Goal: Use online tool/utility: Utilize a website feature to perform a specific function

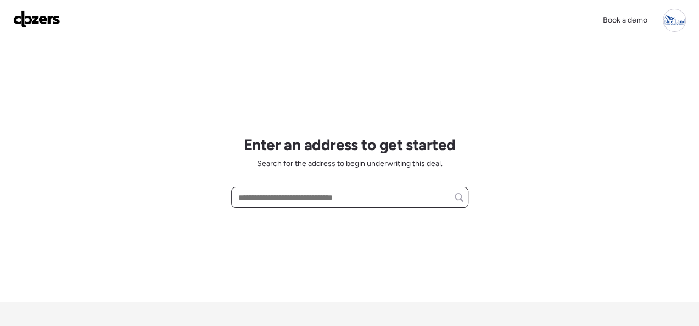
click at [261, 202] on input "text" at bounding box center [349, 196] width 227 height 15
paste input "**********"
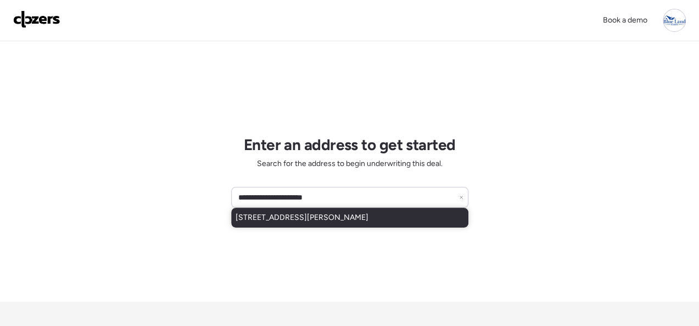
click at [298, 217] on span "[STREET_ADDRESS][PERSON_NAME]" at bounding box center [302, 217] width 133 height 11
type input "**********"
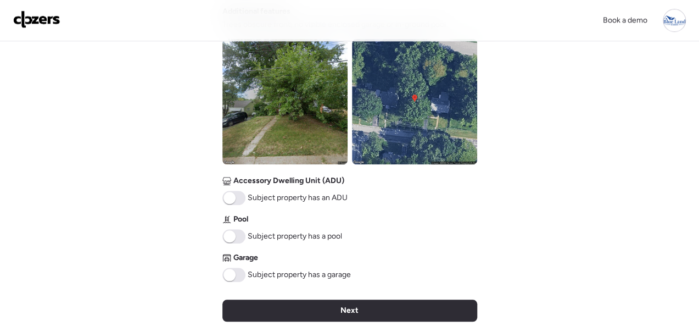
scroll to position [549, 0]
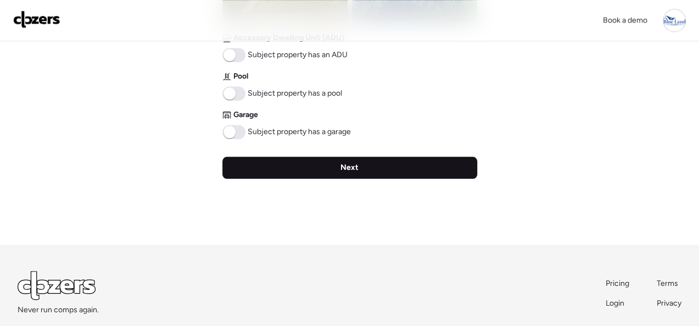
click at [365, 166] on div "Next" at bounding box center [349, 167] width 255 height 22
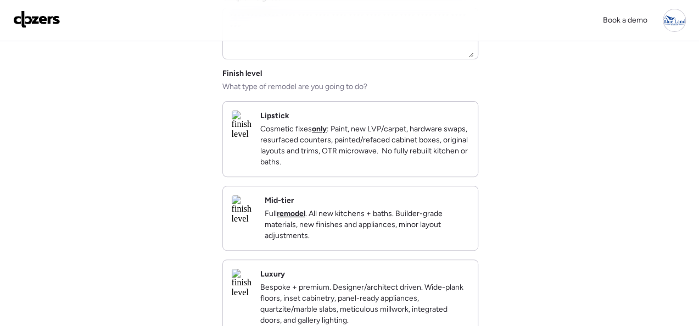
scroll to position [110, 0]
click at [393, 207] on div "Mid-tier Full remodel . All new kitchens + baths. Builder-grade materials, new …" at bounding box center [367, 217] width 204 height 46
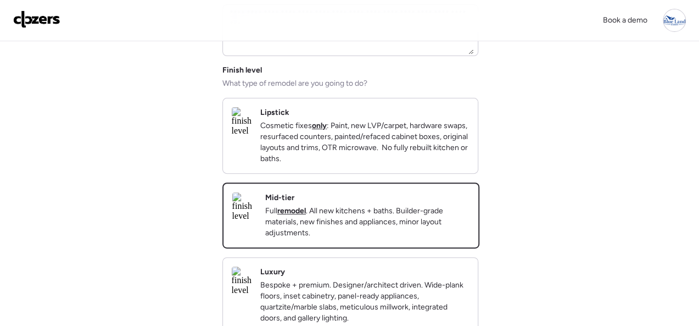
scroll to position [329, 0]
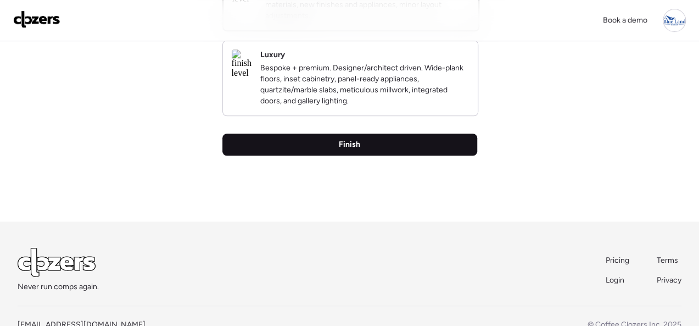
click at [371, 155] on div "Finish" at bounding box center [349, 144] width 255 height 22
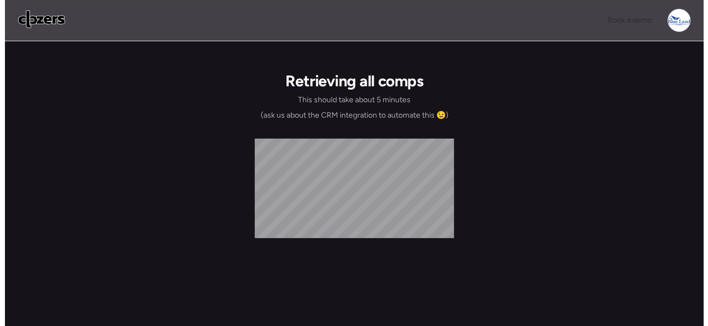
scroll to position [0, 0]
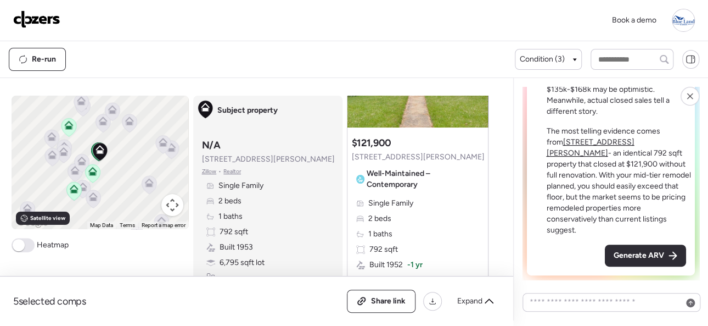
scroll to position [165, 0]
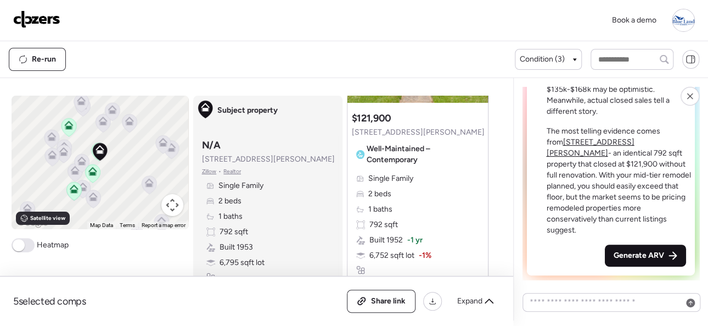
click at [650, 250] on span "Generate ARV" at bounding box center [639, 255] width 51 height 11
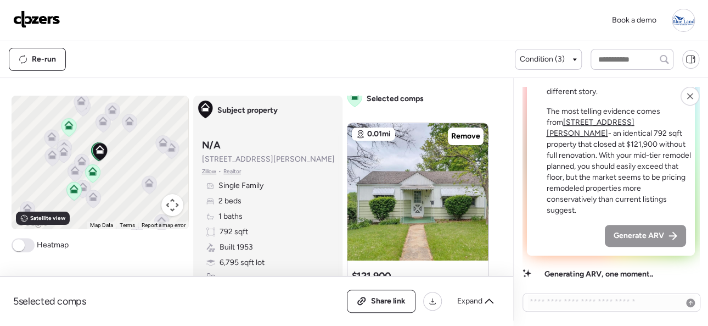
scroll to position [0, 0]
